Goal: Check status

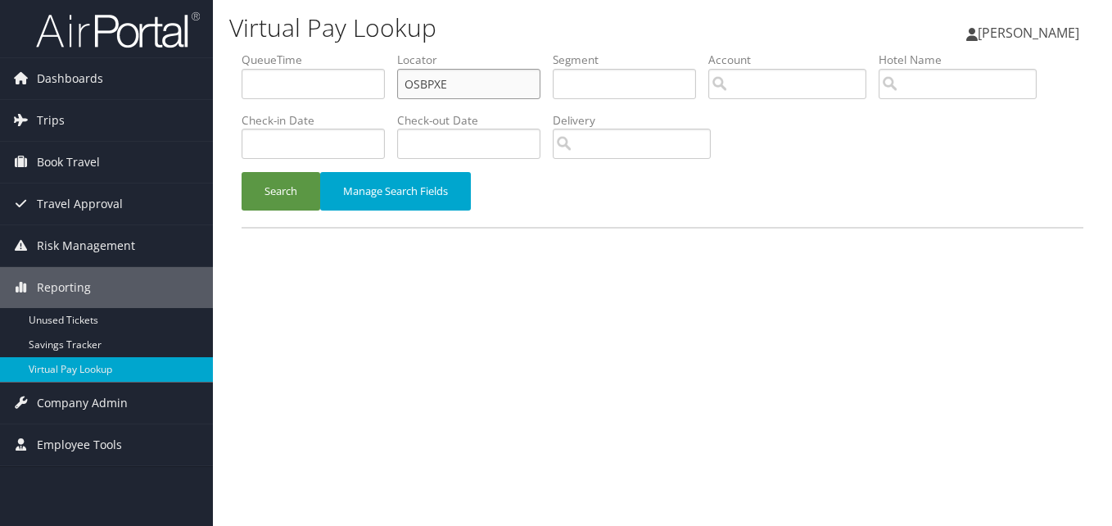
drag, startPoint x: 465, startPoint y: 92, endPoint x: 367, endPoint y: 77, distance: 99.3
click at [367, 52] on ul "QueueTime Locator OSBPXE Segment Account Traveler Hotel Name Check-in Date Chec…" at bounding box center [663, 52] width 842 height 0
click at [448, 76] on input "text" at bounding box center [468, 84] width 143 height 30
paste input "QTDGNE"
click at [433, 84] on input "QTDGNE" at bounding box center [468, 84] width 143 height 30
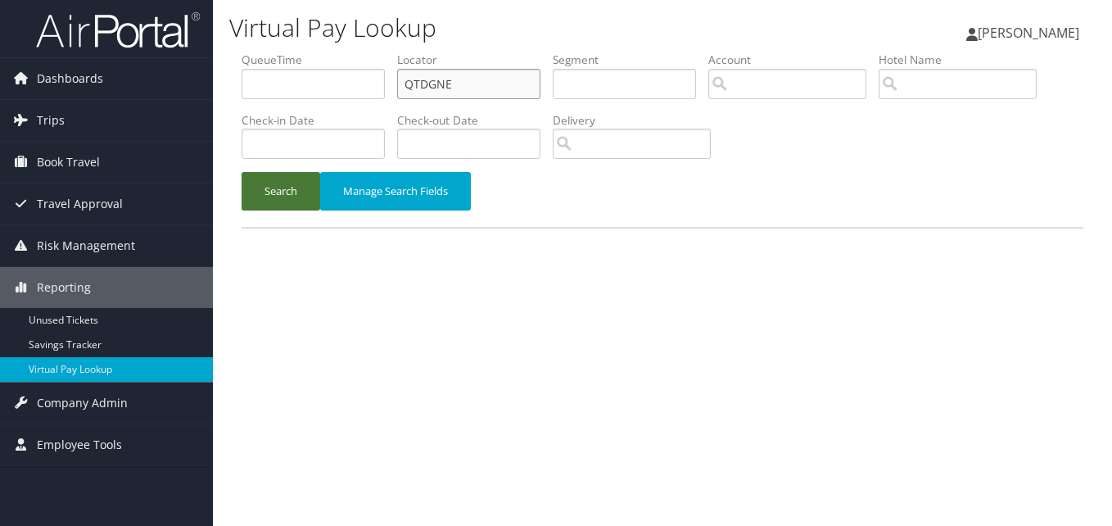
type input "QTDGNE"
click at [303, 196] on button "Search" at bounding box center [281, 191] width 79 height 38
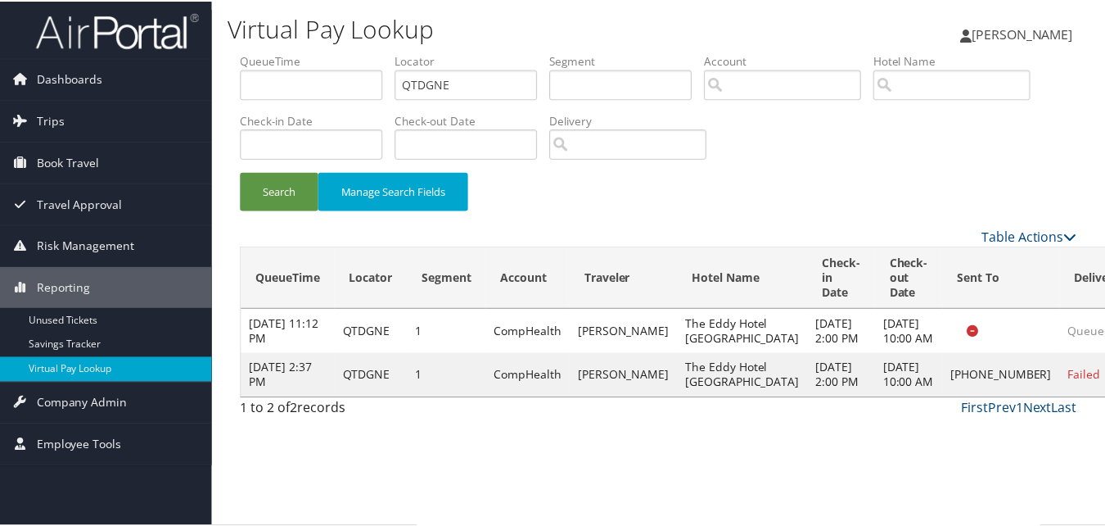
scroll to position [1, 0]
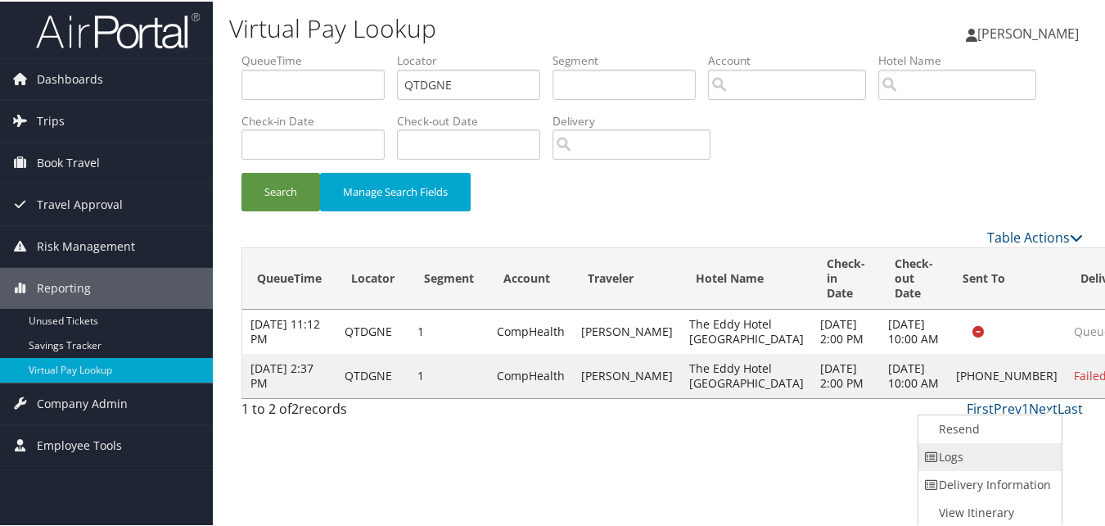
click at [1010, 458] on link "Logs" at bounding box center [989, 455] width 140 height 28
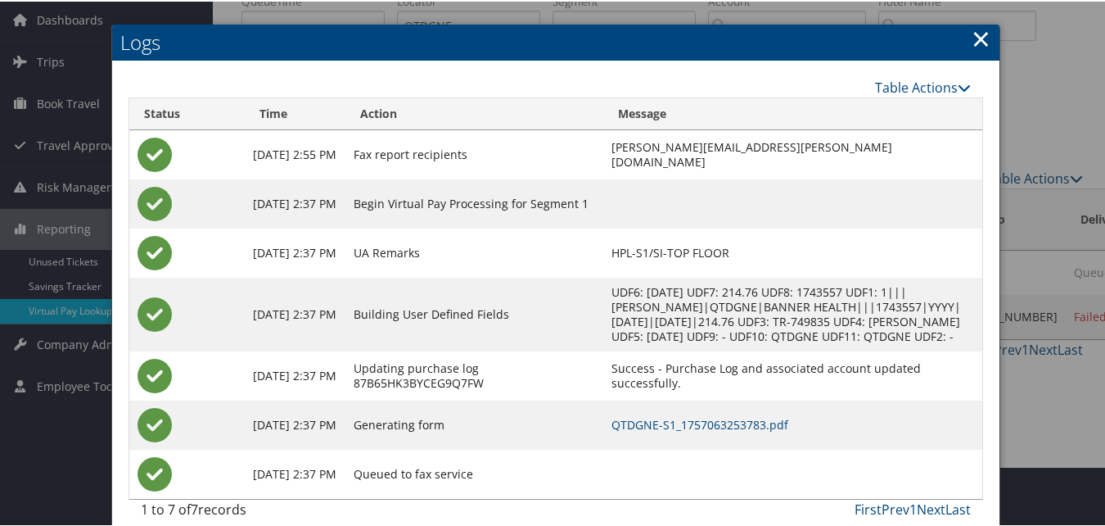
scroll to position [92, 0]
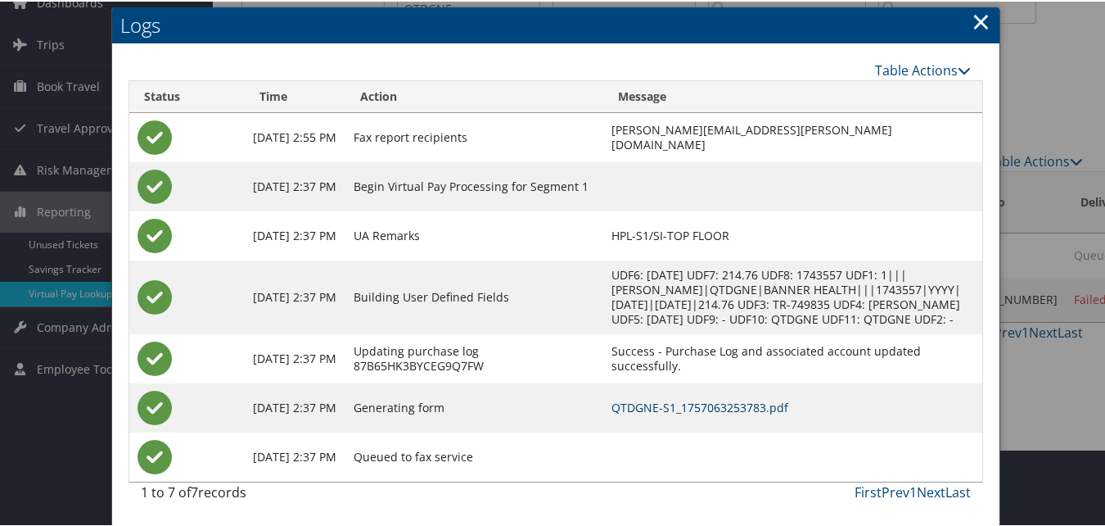
click at [733, 406] on link "QTDGNE-S1_1757063253783.pdf" at bounding box center [700, 406] width 177 height 16
